Goal: Task Accomplishment & Management: Complete application form

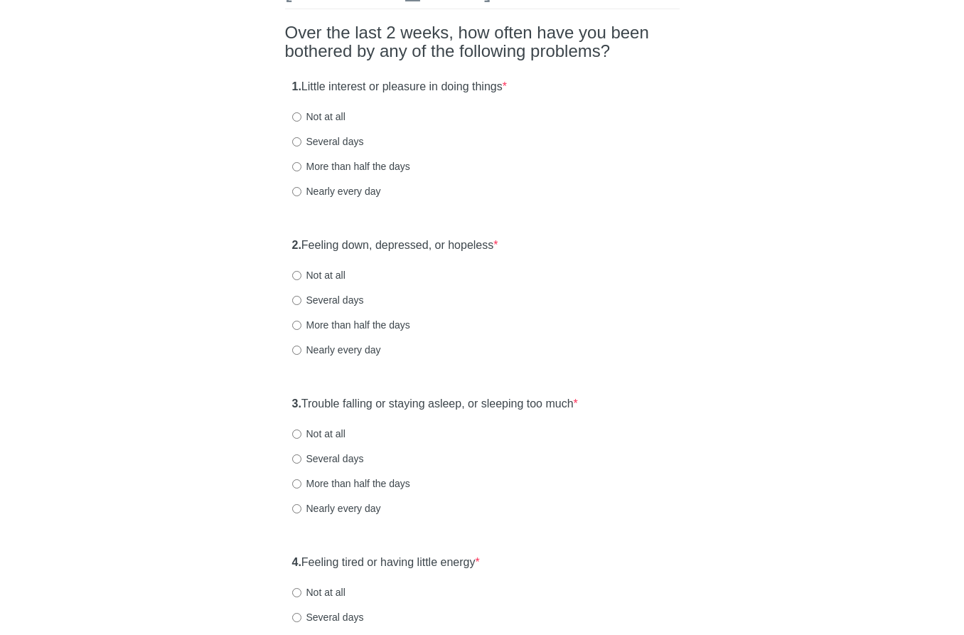
scroll to position [142, 0]
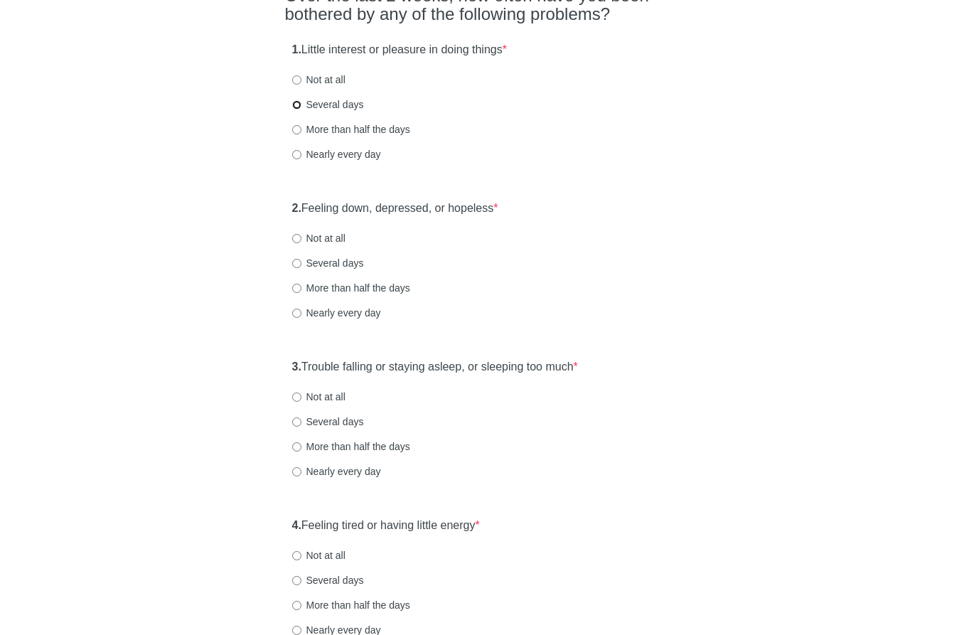
click at [295, 102] on input "Several days" at bounding box center [296, 104] width 9 height 9
radio input "true"
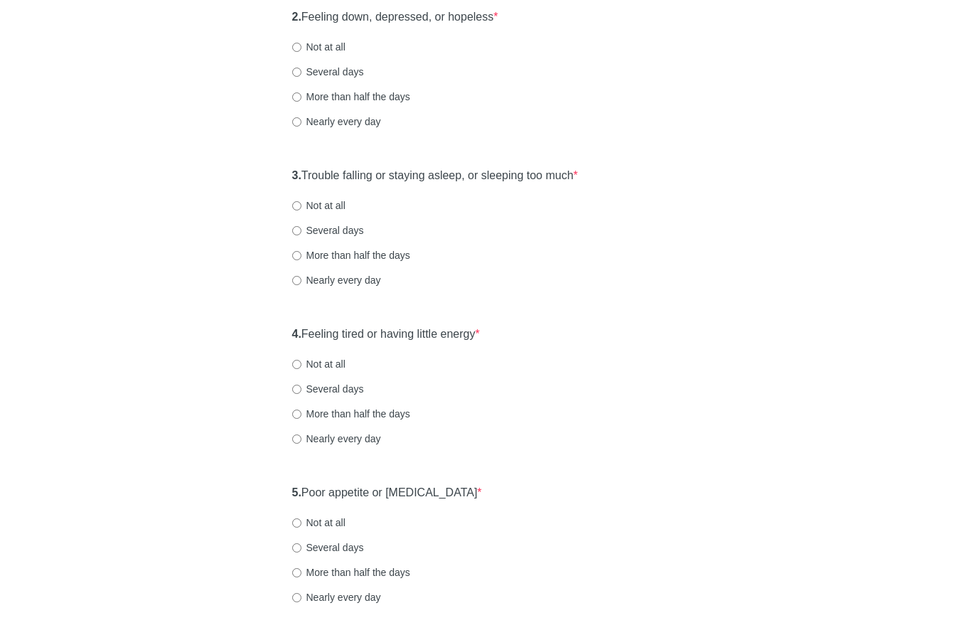
scroll to position [356, 0]
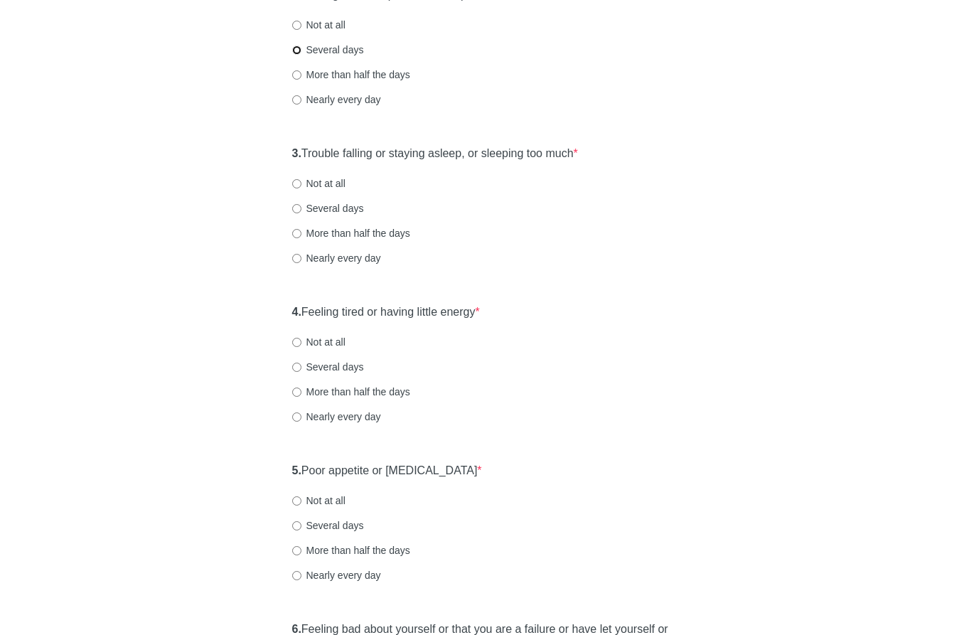
click at [296, 51] on input "Several days" at bounding box center [296, 50] width 9 height 9
radio input "true"
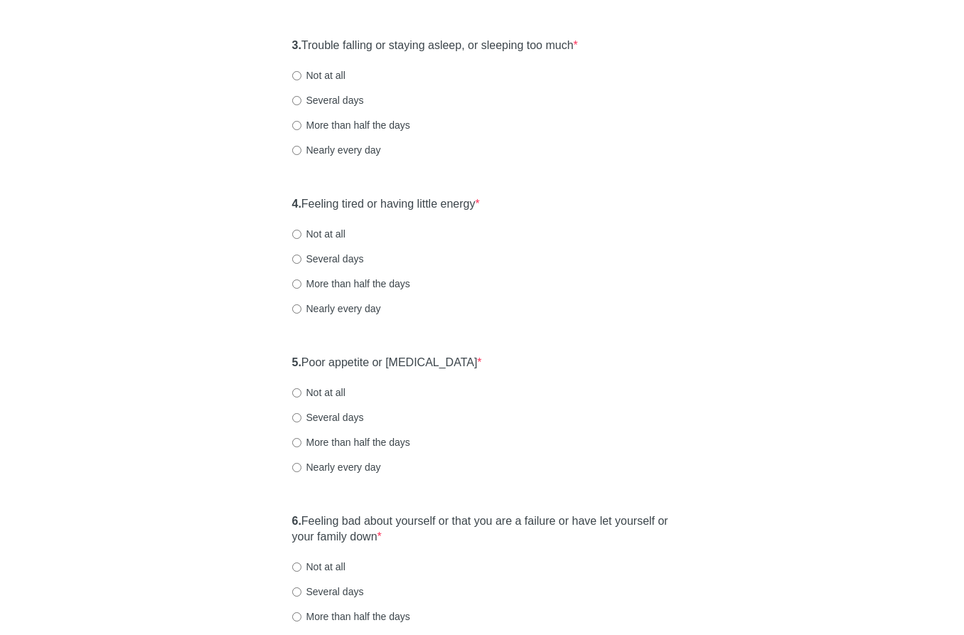
scroll to position [498, 0]
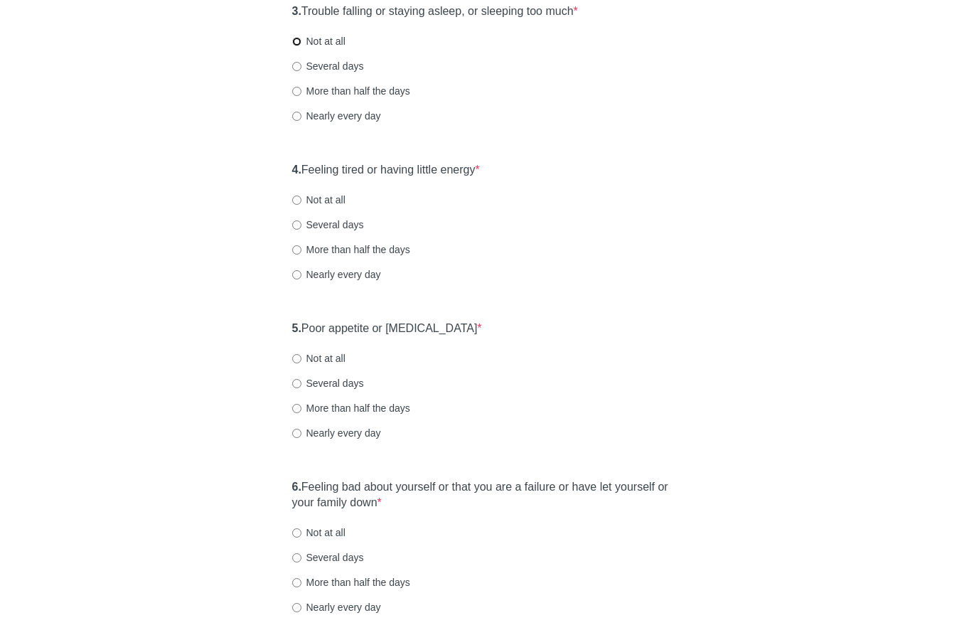
drag, startPoint x: 298, startPoint y: 40, endPoint x: 276, endPoint y: 75, distance: 41.2
click at [297, 40] on input "Not at all" at bounding box center [296, 41] width 9 height 9
radio input "true"
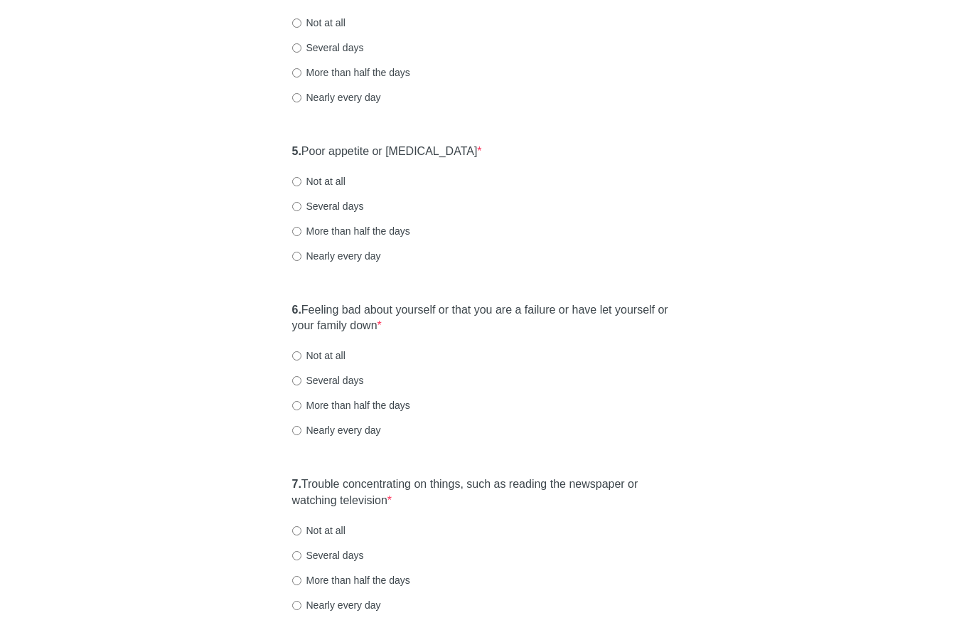
scroll to position [640, 0]
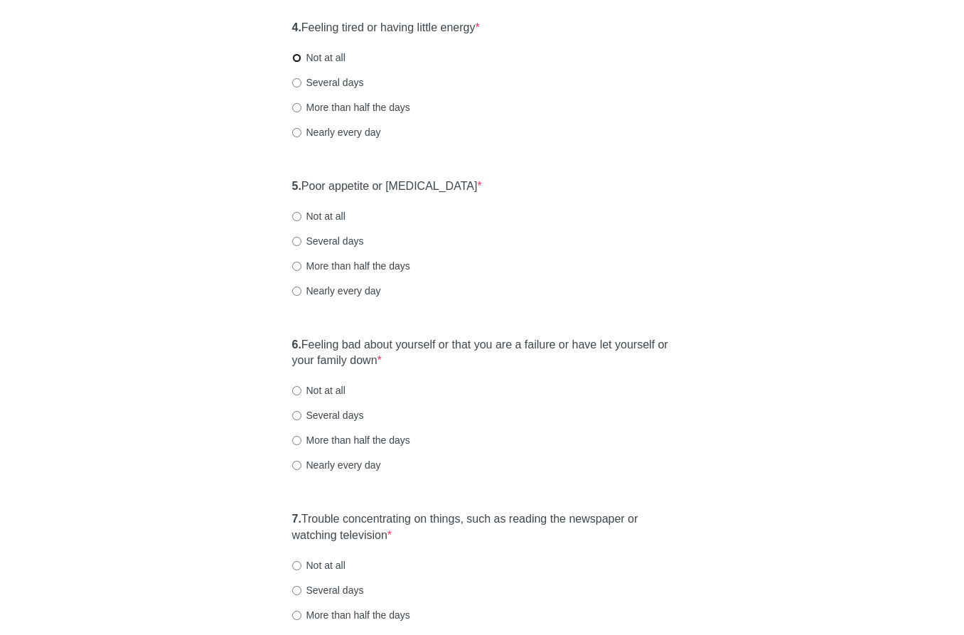
click at [297, 56] on input "Not at all" at bounding box center [296, 57] width 9 height 9
radio input "true"
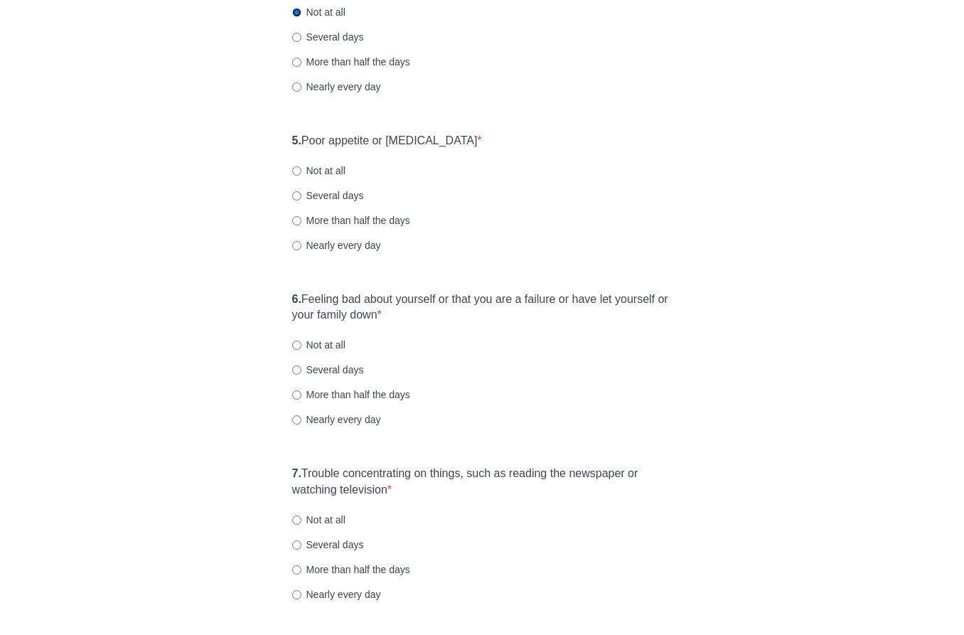
scroll to position [711, 0]
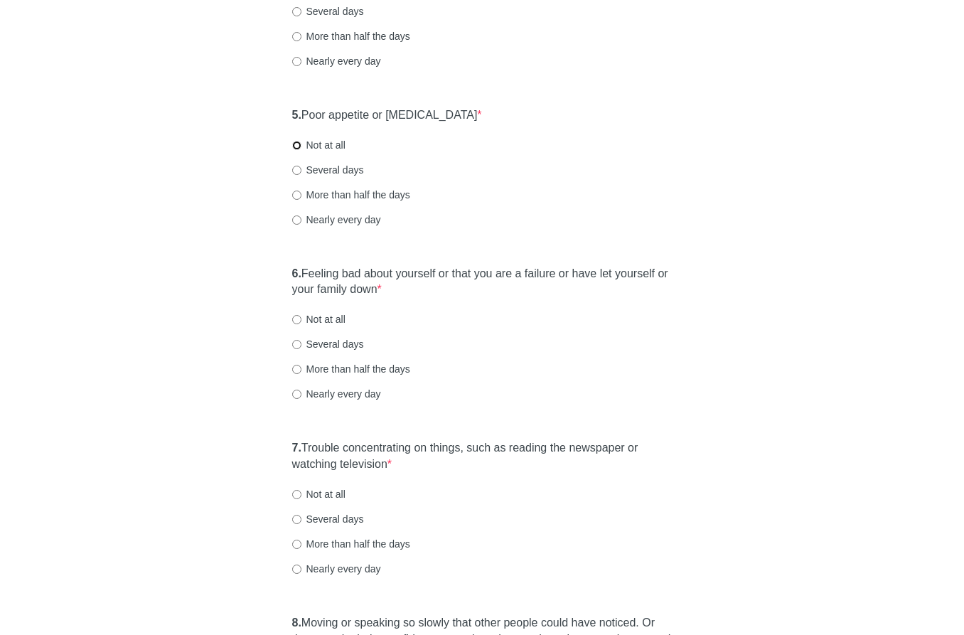
click at [295, 145] on input "Not at all" at bounding box center [296, 145] width 9 height 9
radio input "true"
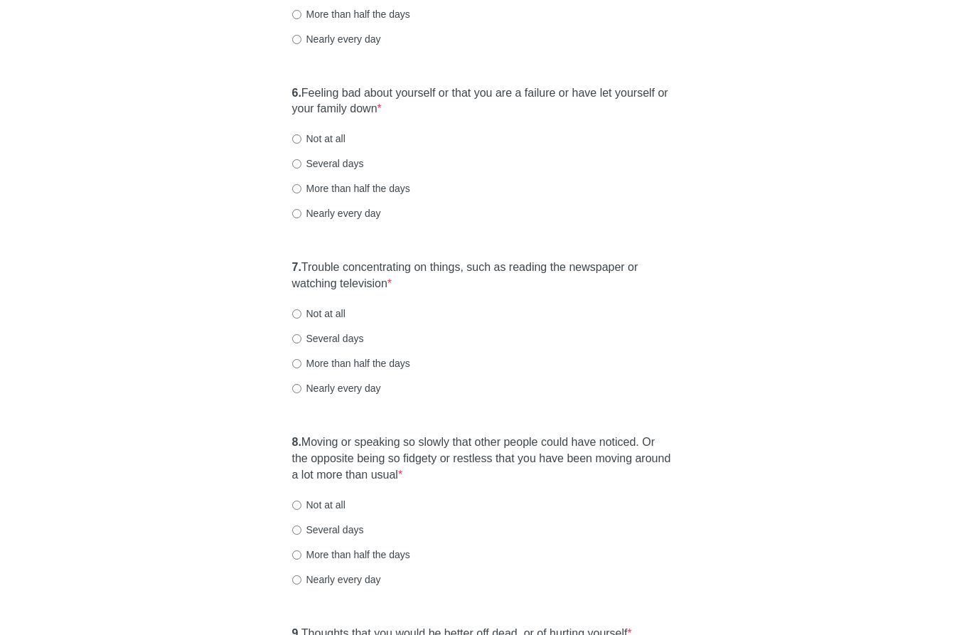
scroll to position [925, 0]
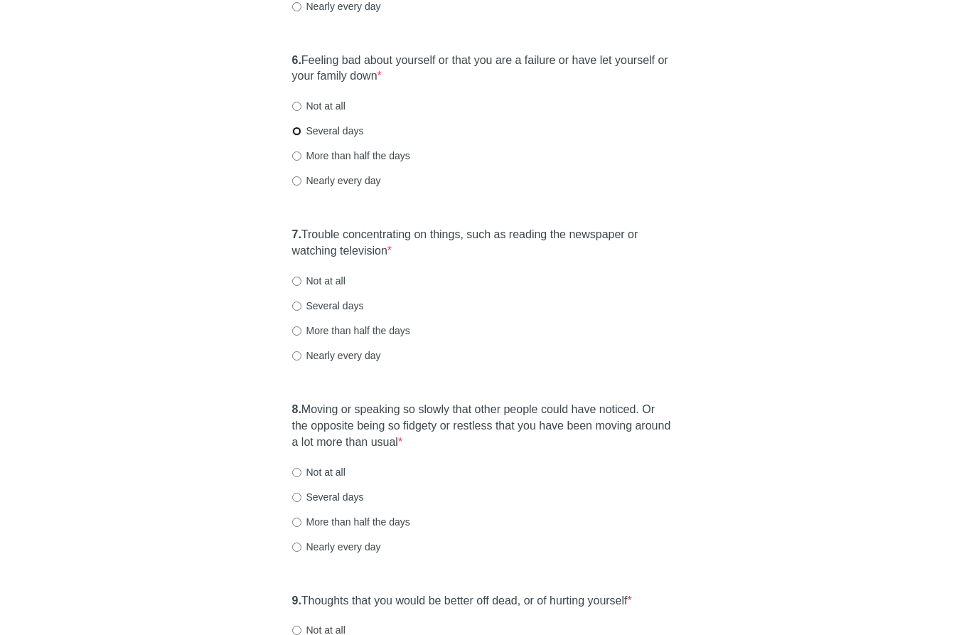
click at [294, 129] on input "Several days" at bounding box center [296, 131] width 9 height 9
radio input "true"
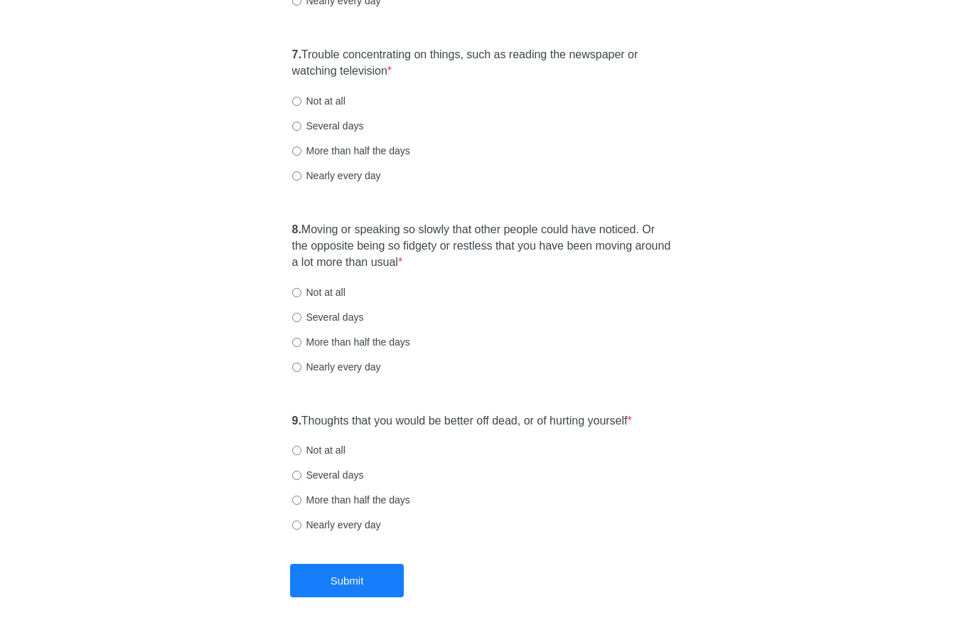
scroll to position [1138, 0]
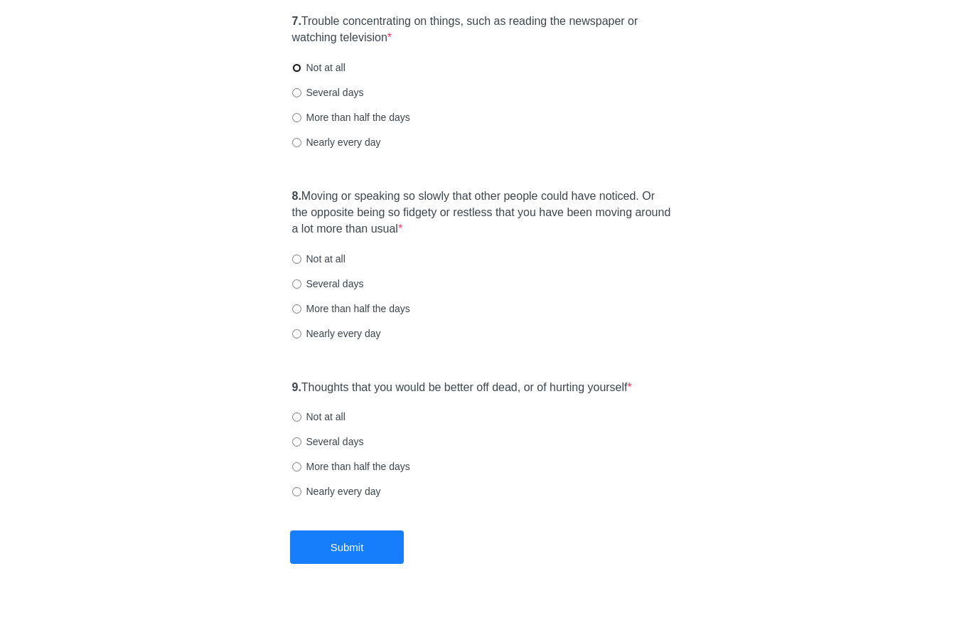
click at [295, 68] on input "Not at all" at bounding box center [296, 67] width 9 height 9
radio input "true"
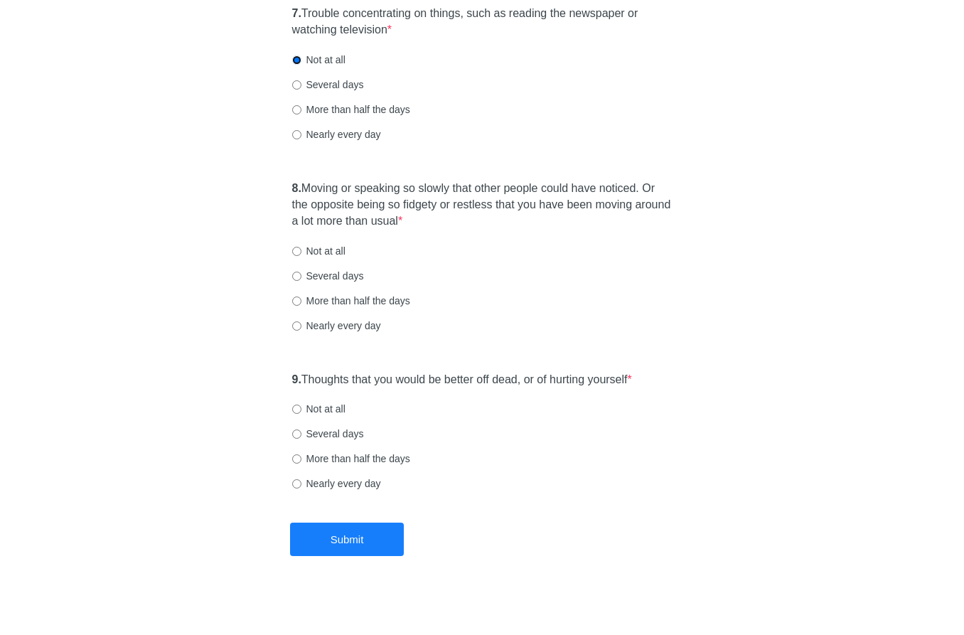
scroll to position [1153, 0]
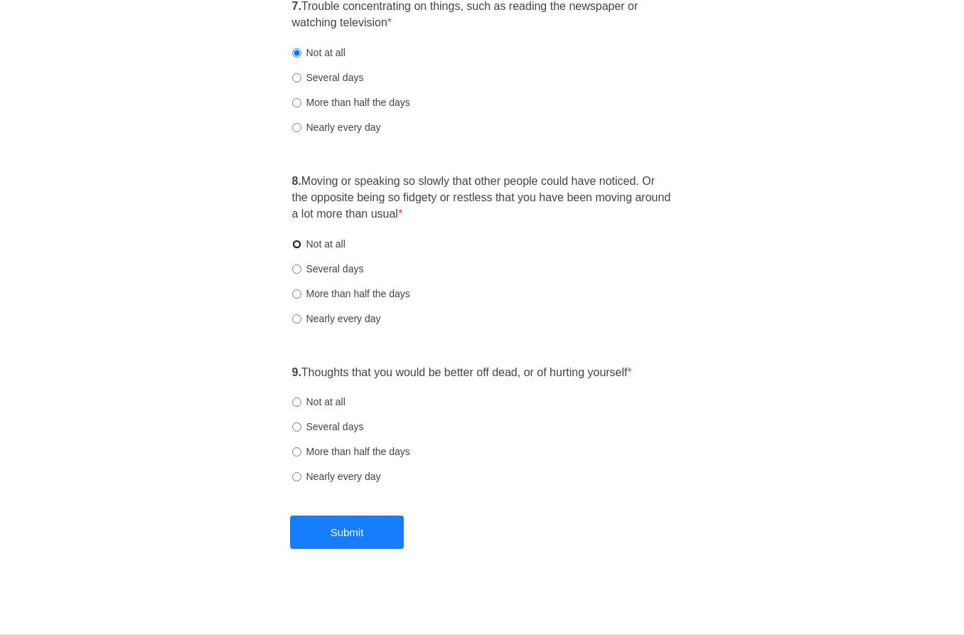
click at [295, 243] on input "Not at all" at bounding box center [296, 244] width 9 height 9
radio input "true"
click at [296, 400] on input "Not at all" at bounding box center [296, 402] width 9 height 9
radio input "true"
click at [338, 535] on button "Submit" at bounding box center [347, 532] width 114 height 33
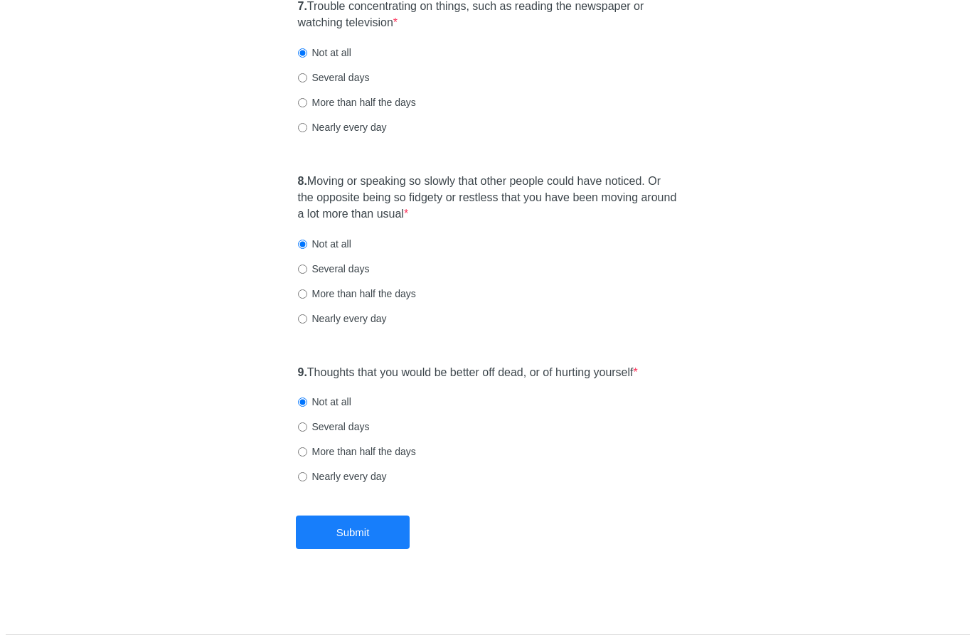
scroll to position [0, 0]
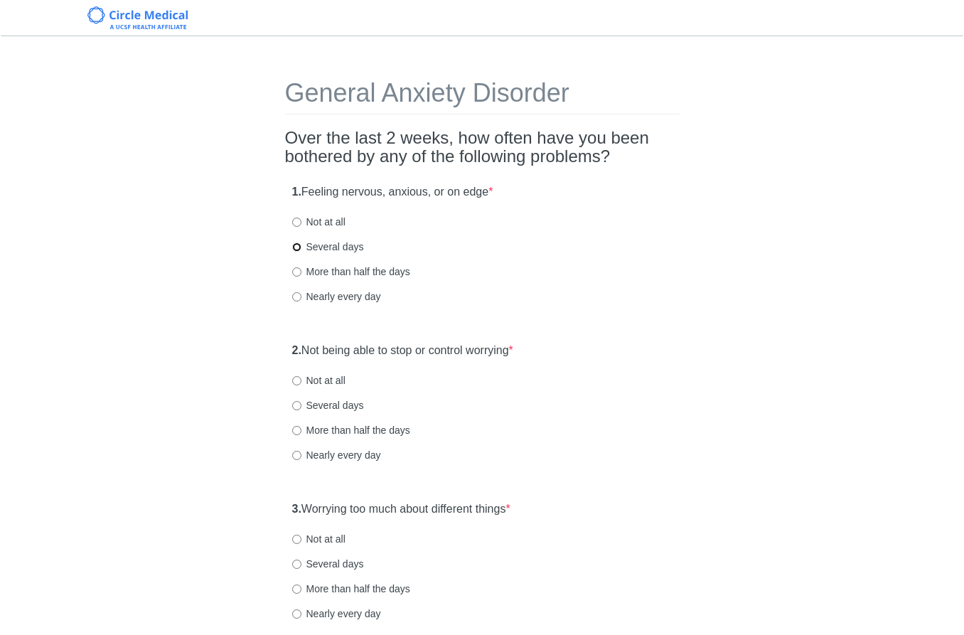
click at [296, 245] on input "Several days" at bounding box center [296, 247] width 9 height 9
radio input "true"
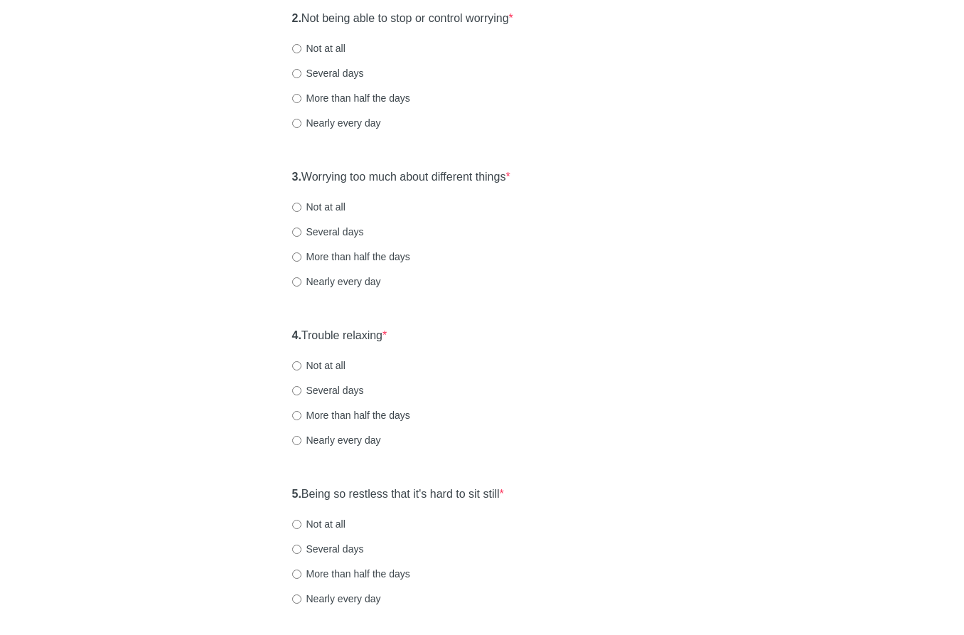
scroll to position [356, 0]
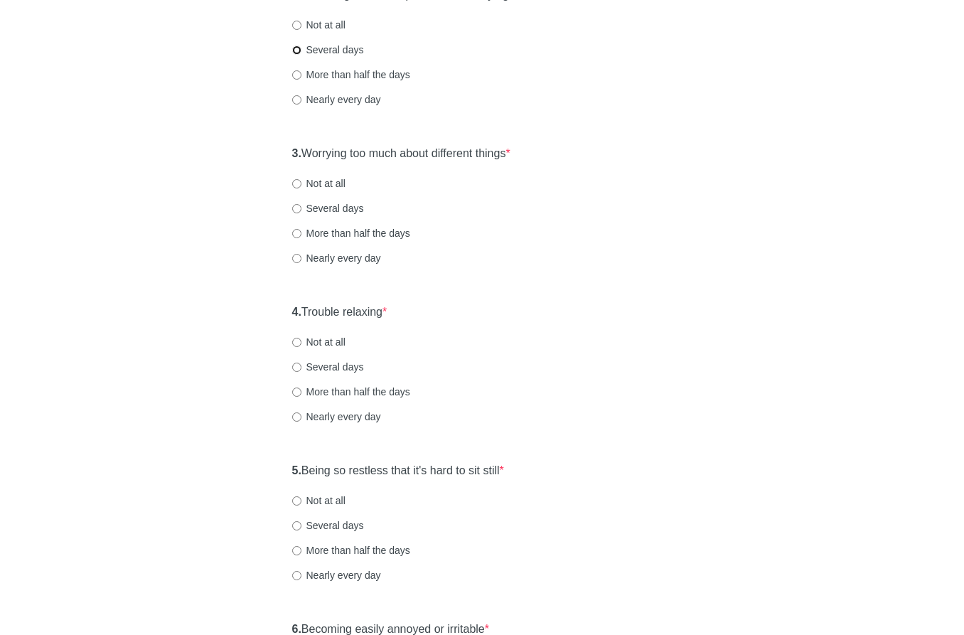
click at [296, 48] on input "Several days" at bounding box center [296, 50] width 9 height 9
radio input "true"
click at [299, 209] on input "Several days" at bounding box center [296, 208] width 9 height 9
radio input "true"
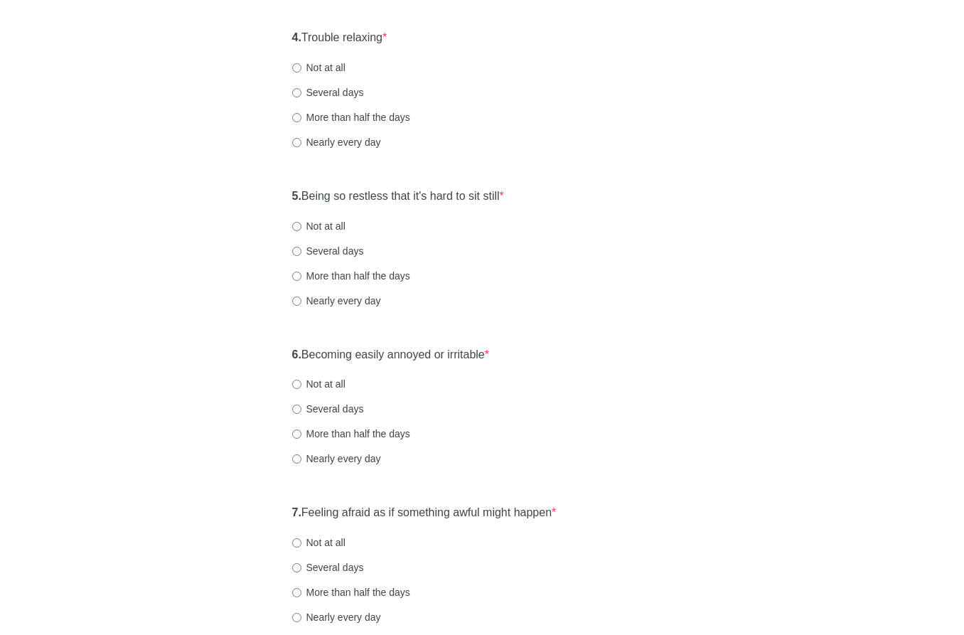
scroll to position [640, 0]
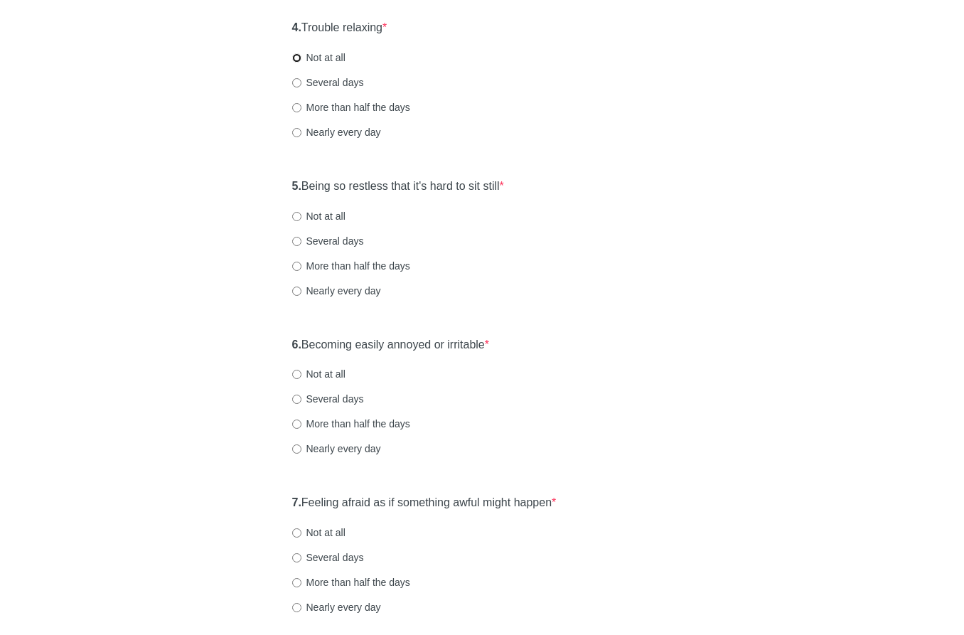
click at [299, 56] on input "Not at all" at bounding box center [296, 57] width 9 height 9
radio input "true"
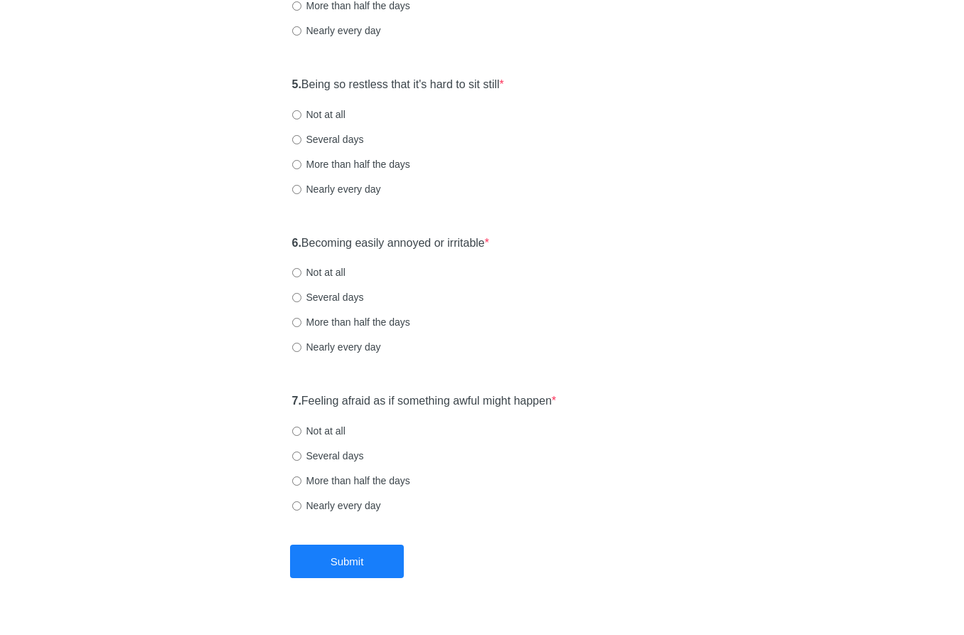
scroll to position [771, 0]
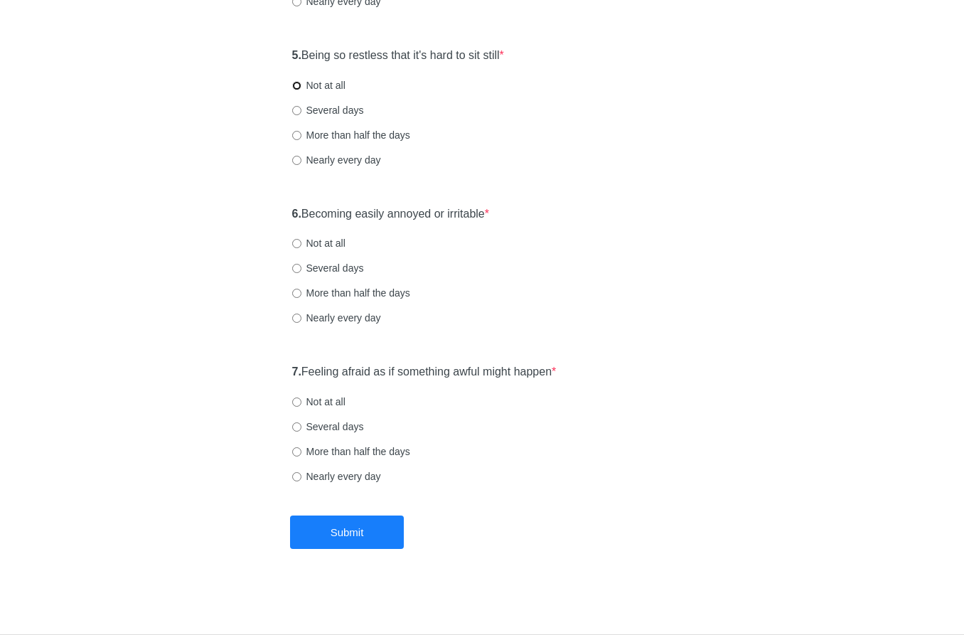
click at [295, 84] on input "Not at all" at bounding box center [296, 85] width 9 height 9
radio input "true"
click at [297, 244] on input "Not at all" at bounding box center [296, 243] width 9 height 9
radio input "true"
click at [297, 403] on input "Not at all" at bounding box center [296, 402] width 9 height 9
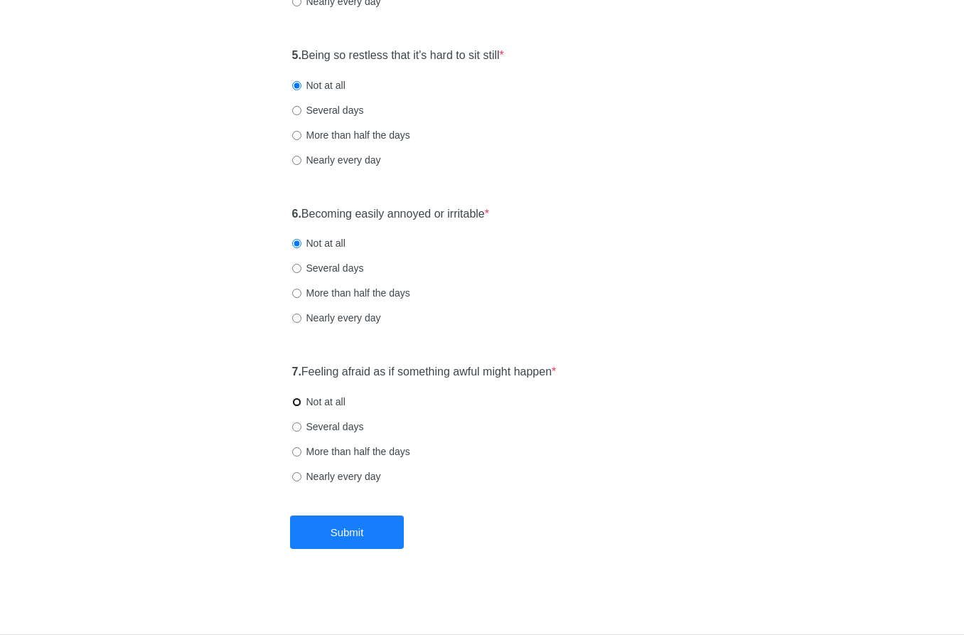
radio input "true"
click at [352, 521] on button "Submit" at bounding box center [347, 532] width 114 height 33
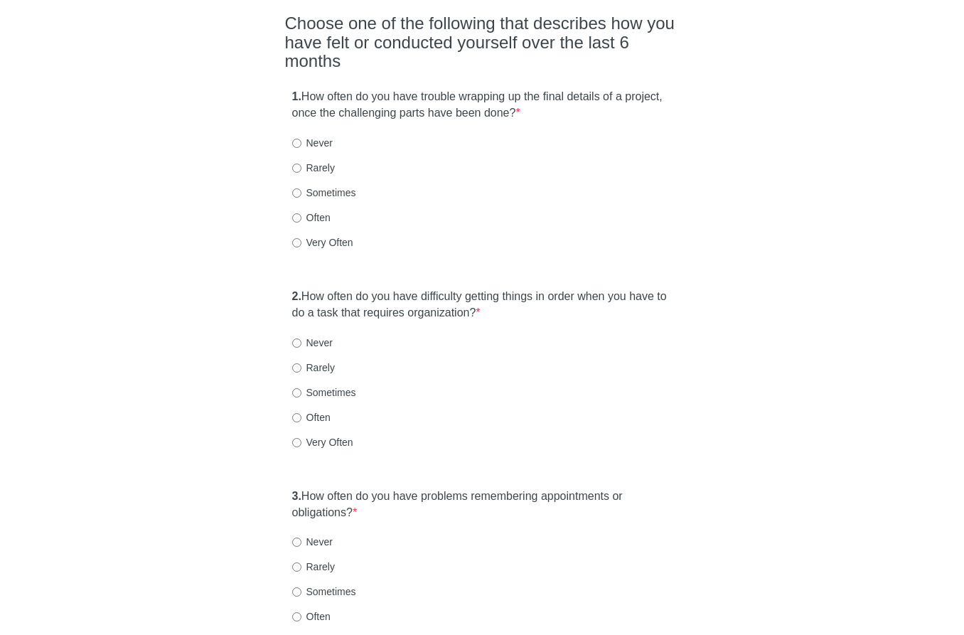
scroll to position [213, 0]
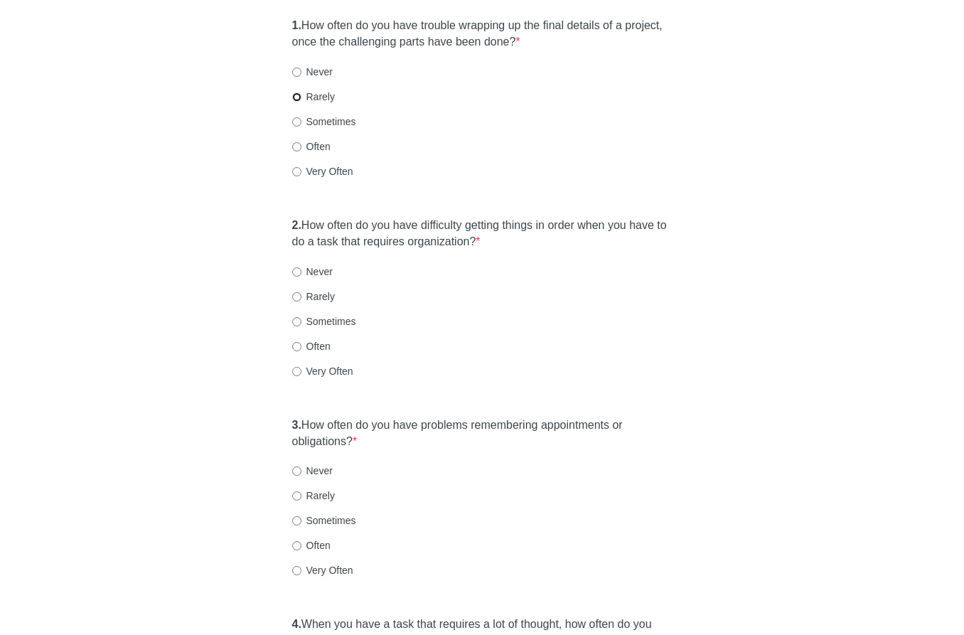
click at [295, 92] on input "Rarely" at bounding box center [296, 96] width 9 height 9
radio input "true"
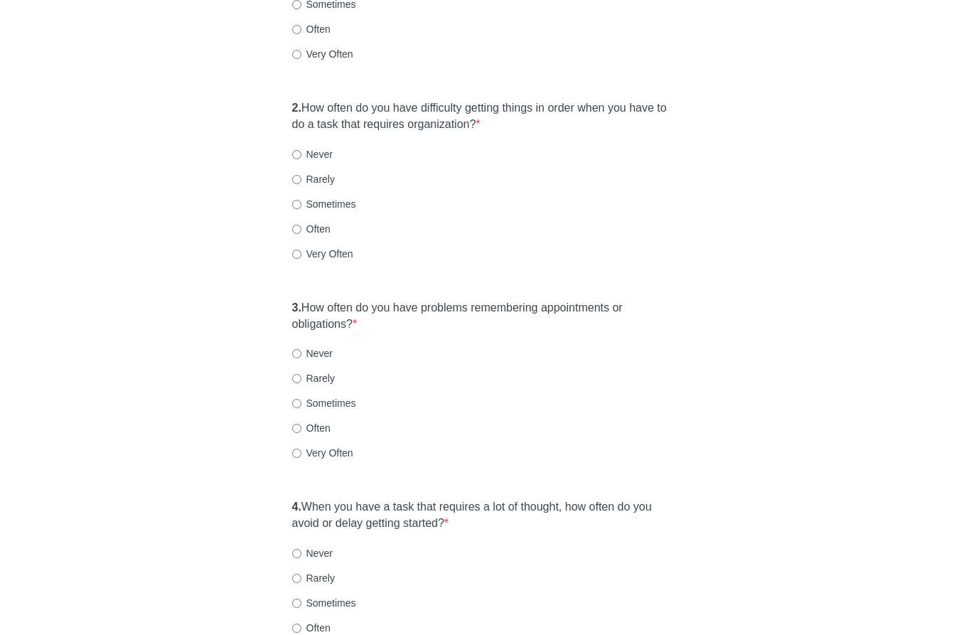
scroll to position [356, 0]
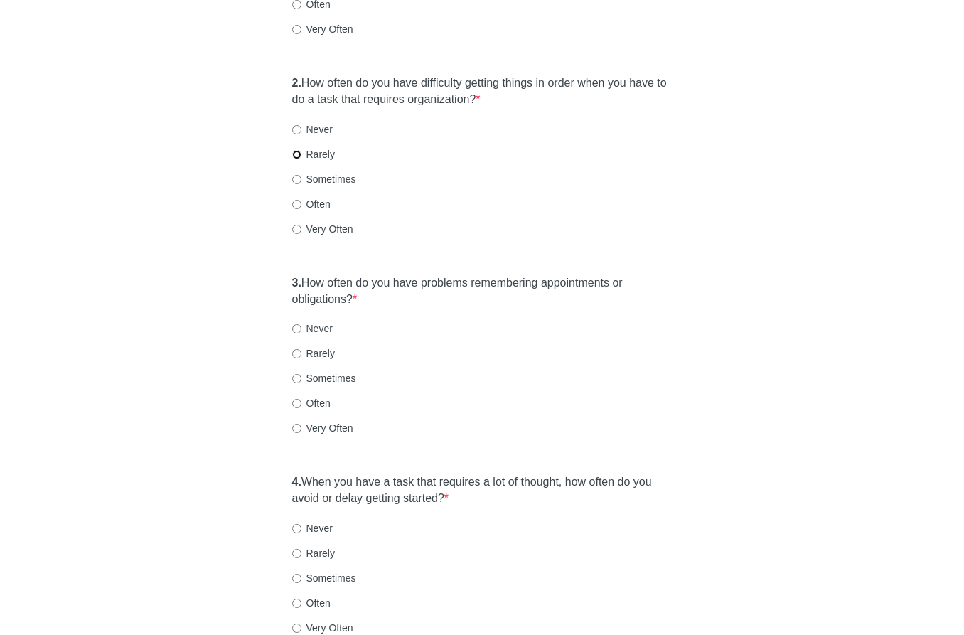
click at [294, 150] on input "Rarely" at bounding box center [296, 154] width 9 height 9
radio input "true"
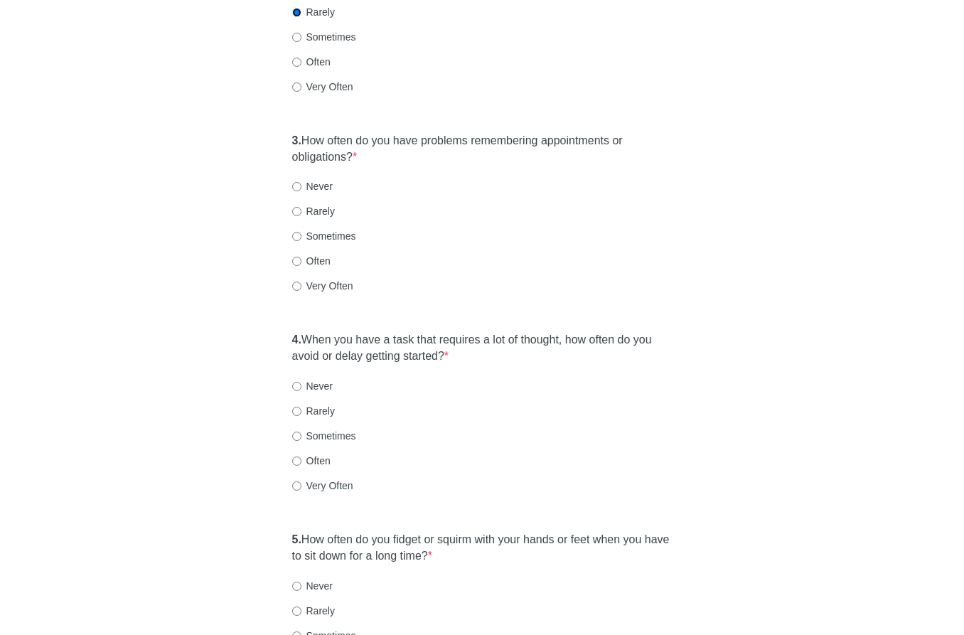
scroll to position [569, 0]
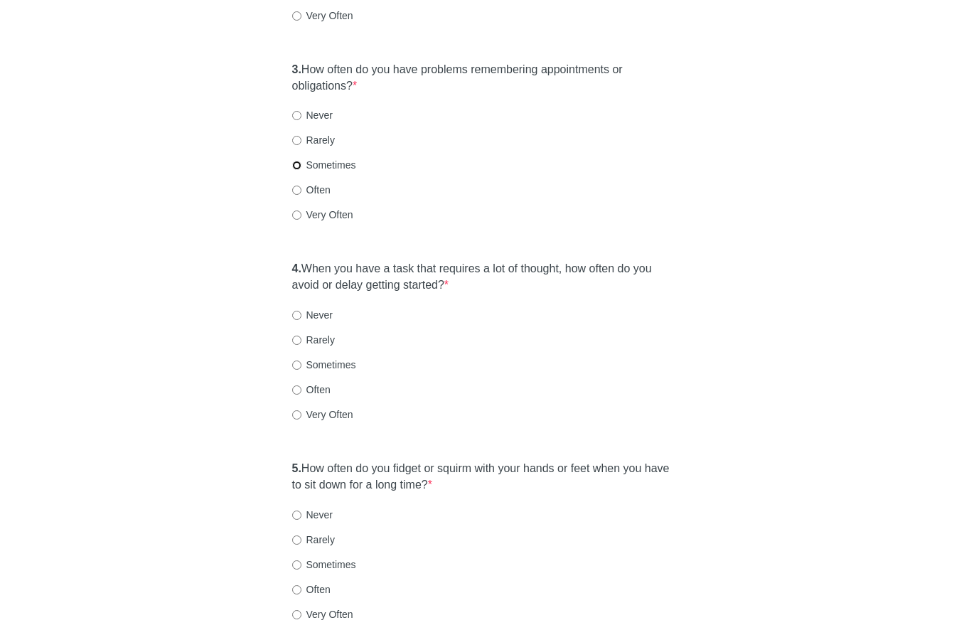
click at [298, 161] on input "Sometimes" at bounding box center [296, 165] width 9 height 9
radio input "true"
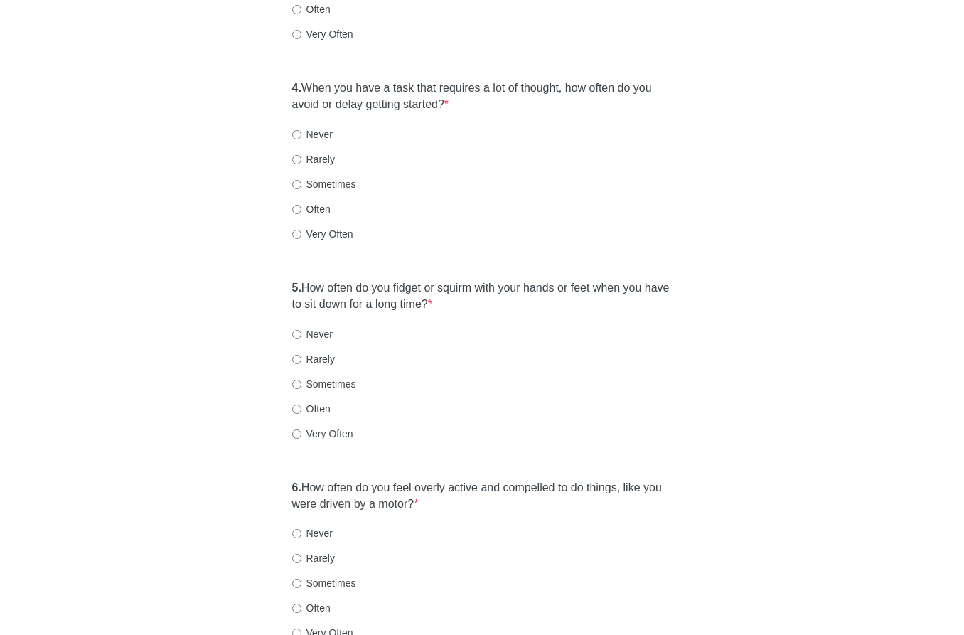
scroll to position [782, 0]
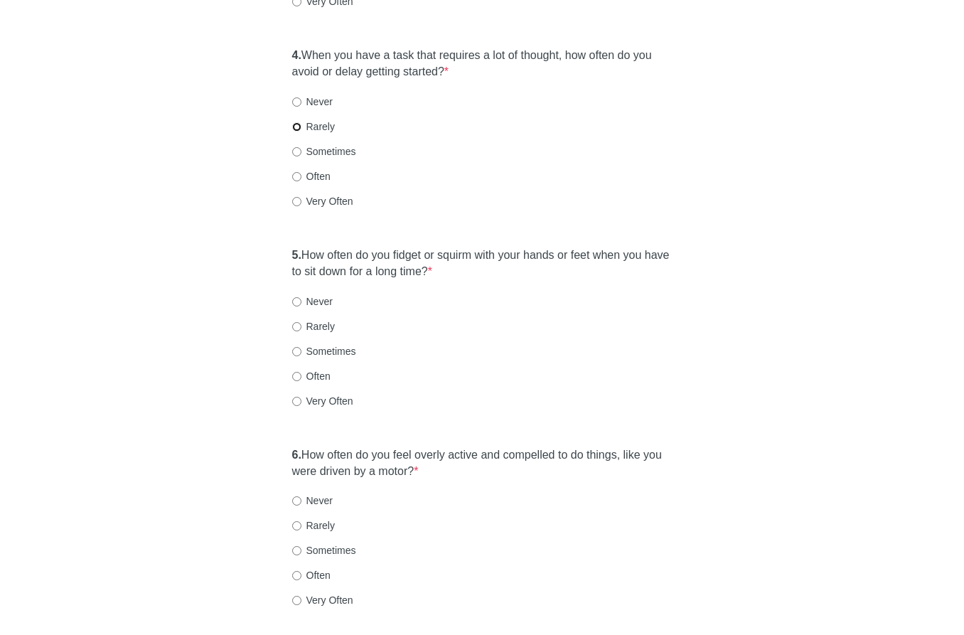
click at [296, 122] on input "Rarely" at bounding box center [296, 126] width 9 height 9
radio input "true"
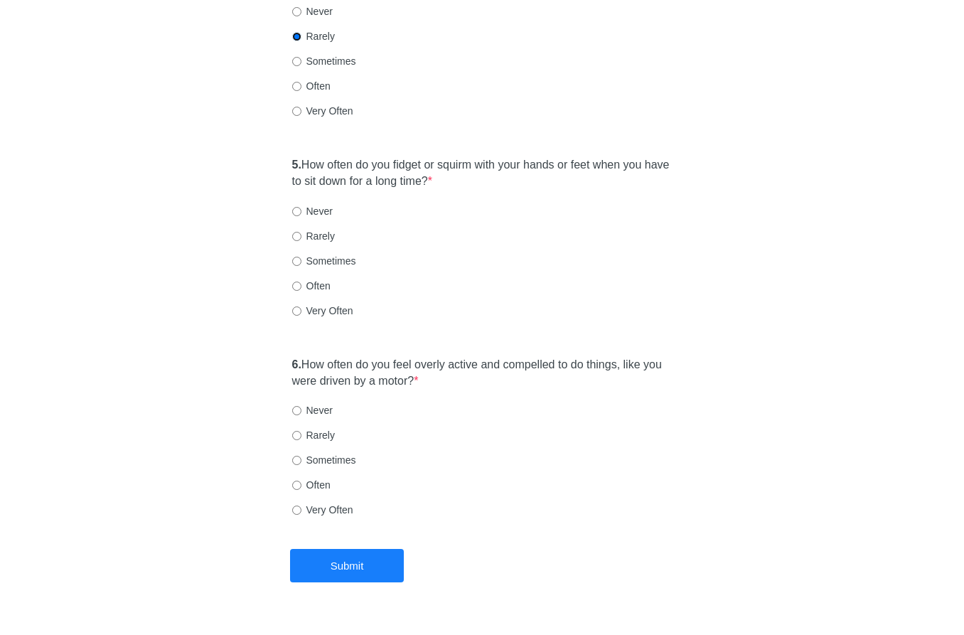
scroll to position [878, 0]
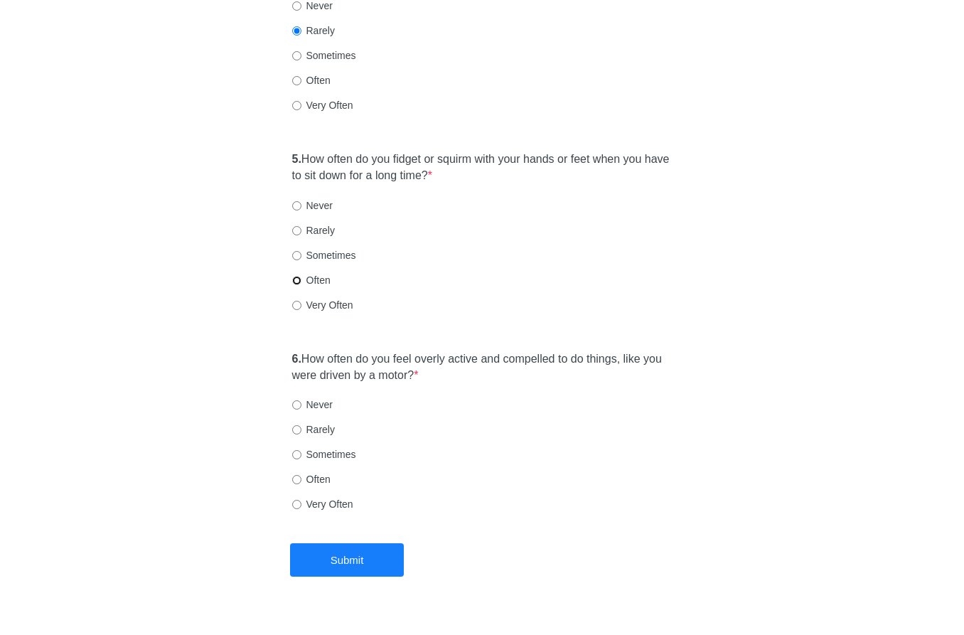
click at [295, 276] on input "Often" at bounding box center [296, 280] width 9 height 9
radio input "true"
click at [301, 475] on input "Often" at bounding box center [296, 479] width 9 height 9
radio input "true"
click at [353, 543] on button "Submit" at bounding box center [347, 559] width 114 height 33
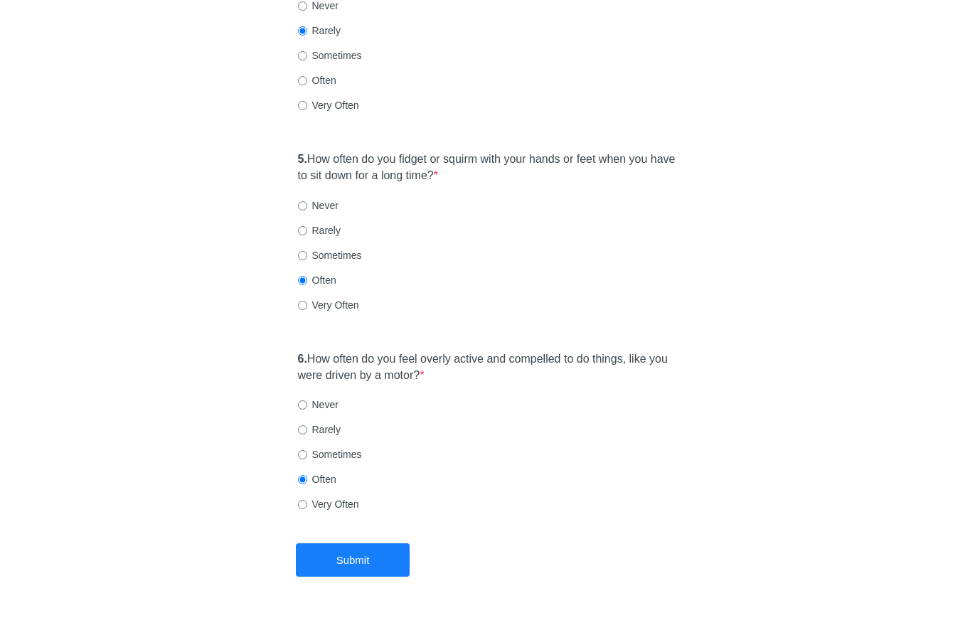
scroll to position [0, 0]
